Goal: Navigation & Orientation: Find specific page/section

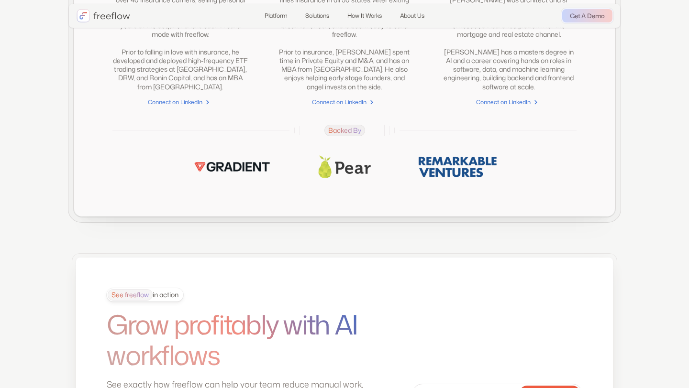
scroll to position [1409, 0]
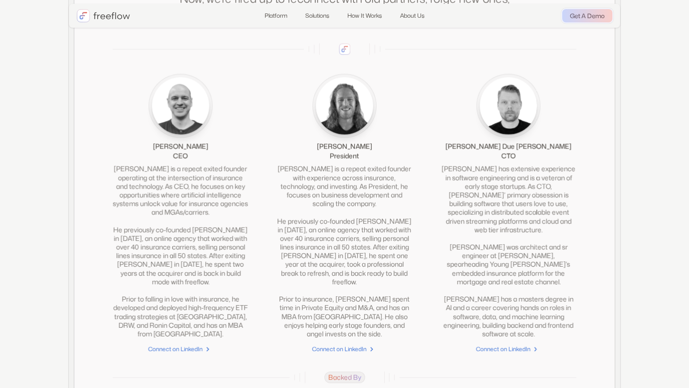
scroll to position [2590, 0]
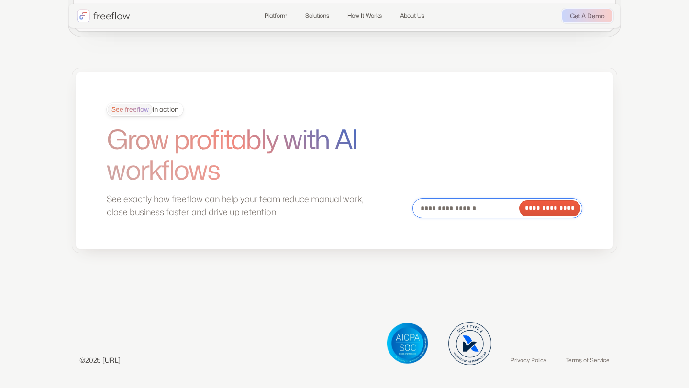
click at [448, 208] on input "Email Form" at bounding box center [497, 209] width 170 height 20
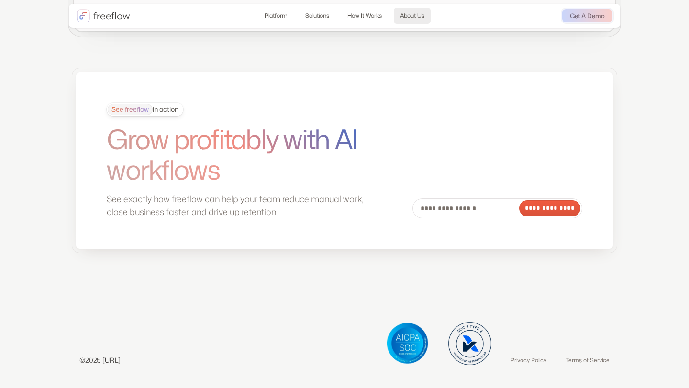
click at [402, 12] on link "About Us" at bounding box center [412, 16] width 37 height 16
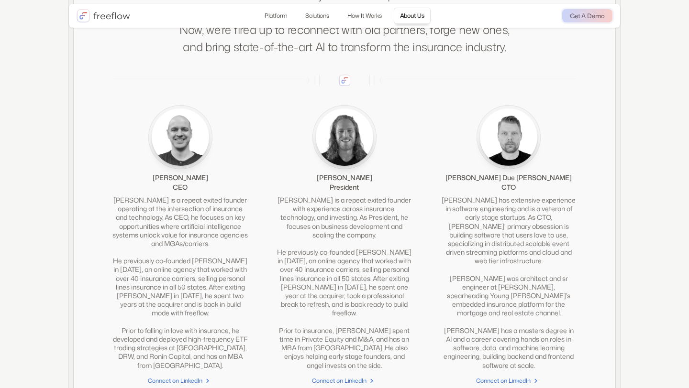
scroll to position [2153, 0]
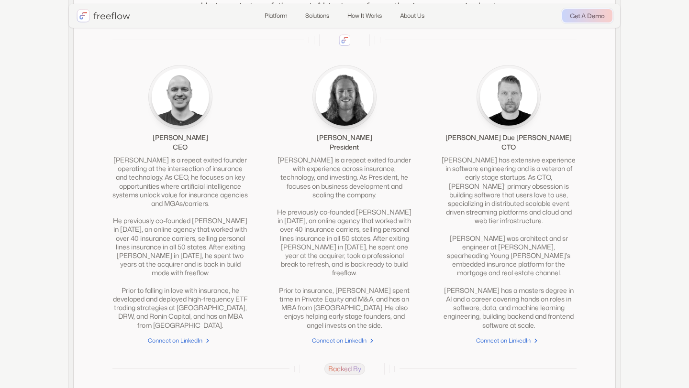
scroll to position [2590, 0]
